Goal: Find specific page/section: Find specific page/section

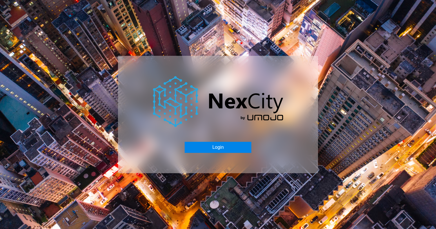
click at [224, 151] on button "Login" at bounding box center [218, 147] width 66 height 11
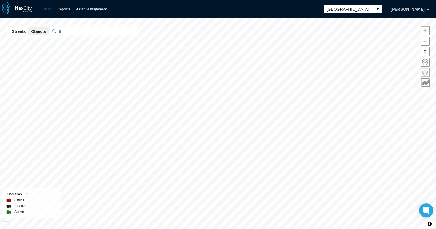
click at [426, 75] on span at bounding box center [425, 72] width 8 height 8
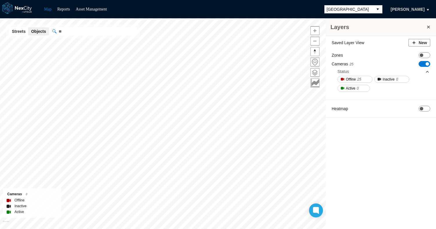
click at [426, 73] on div "Status" at bounding box center [384, 71] width 92 height 9
click at [423, 53] on span at bounding box center [421, 54] width 3 height 3
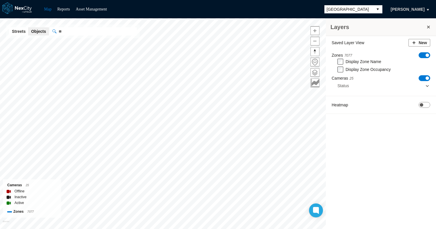
click at [428, 26] on button at bounding box center [429, 27] width 6 height 8
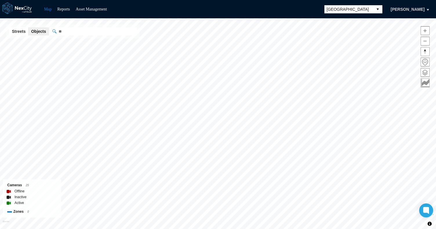
click at [426, 32] on span "Zoom in" at bounding box center [425, 30] width 8 height 8
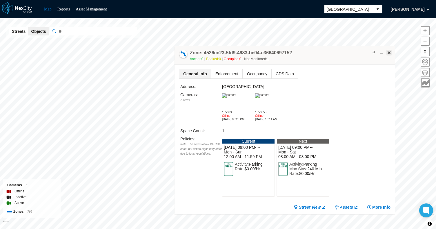
click at [389, 52] on span at bounding box center [389, 52] width 5 height 5
